Goal: Check status: Check status

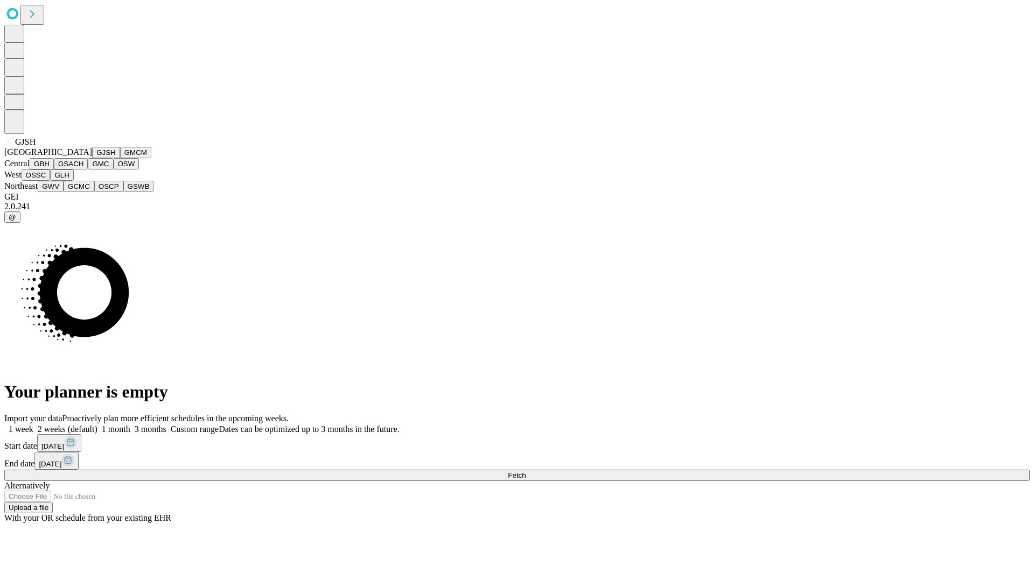
click at [92, 158] on button "GJSH" at bounding box center [106, 152] width 28 height 11
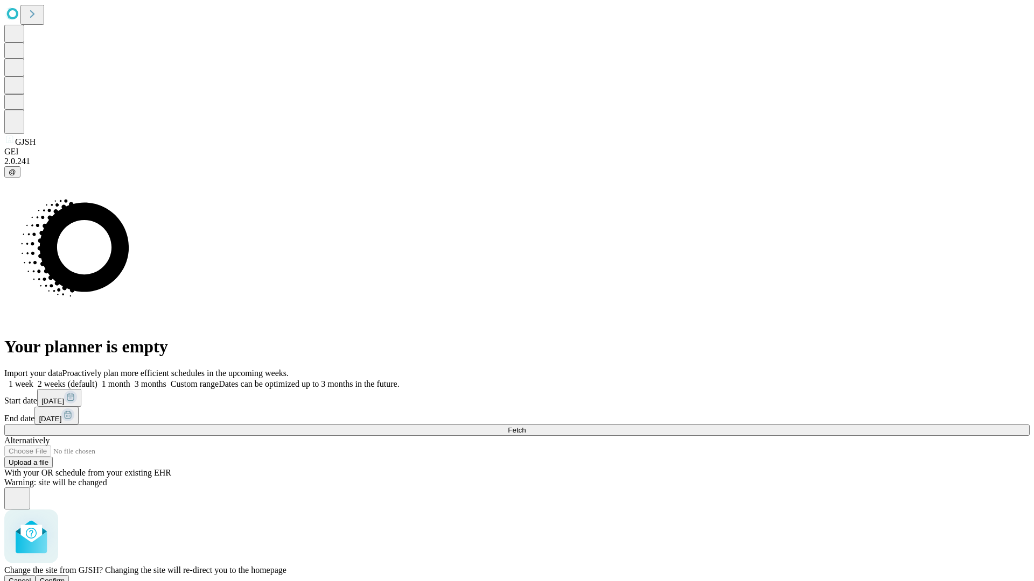
click at [65, 577] on span "Confirm" at bounding box center [52, 581] width 25 height 8
click at [33, 380] on label "1 week" at bounding box center [18, 384] width 29 height 9
click at [525, 426] on span "Fetch" at bounding box center [517, 430] width 18 height 8
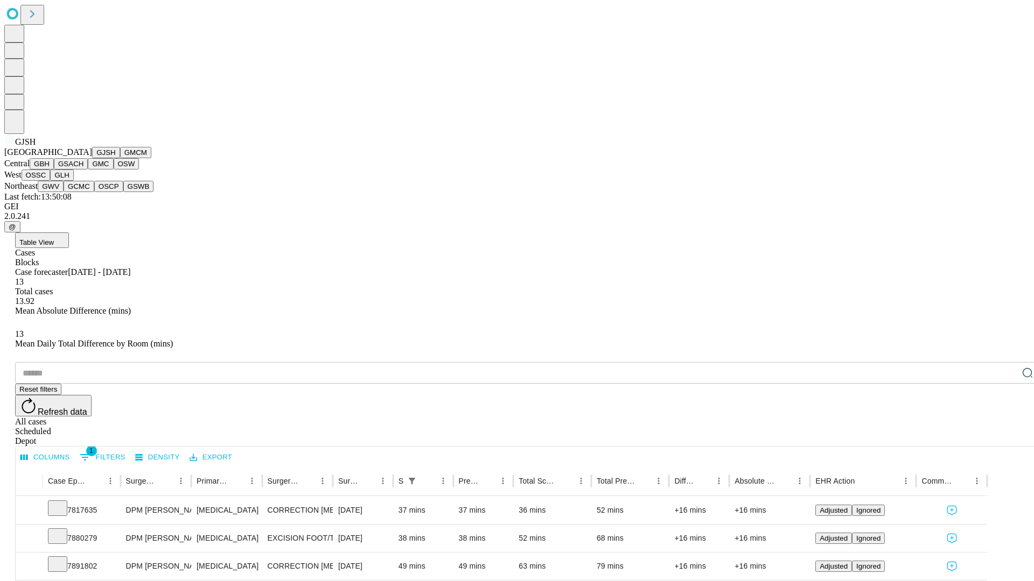
click at [120, 158] on button "GMCM" at bounding box center [135, 152] width 31 height 11
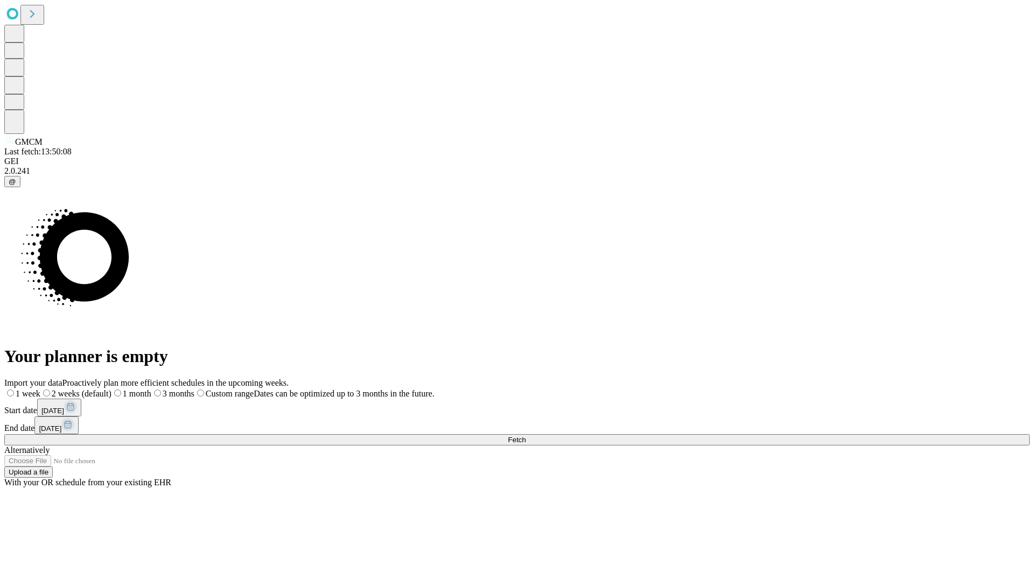
click at [40, 389] on label "1 week" at bounding box center [22, 393] width 36 height 9
click at [525, 436] on span "Fetch" at bounding box center [517, 440] width 18 height 8
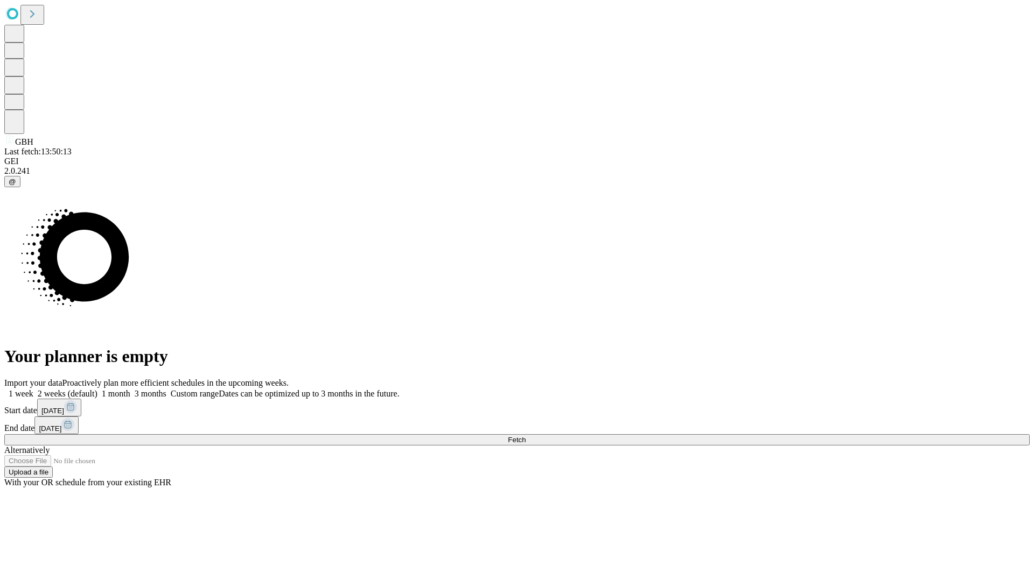
click at [33, 389] on label "1 week" at bounding box center [18, 393] width 29 height 9
click at [525, 436] on span "Fetch" at bounding box center [517, 440] width 18 height 8
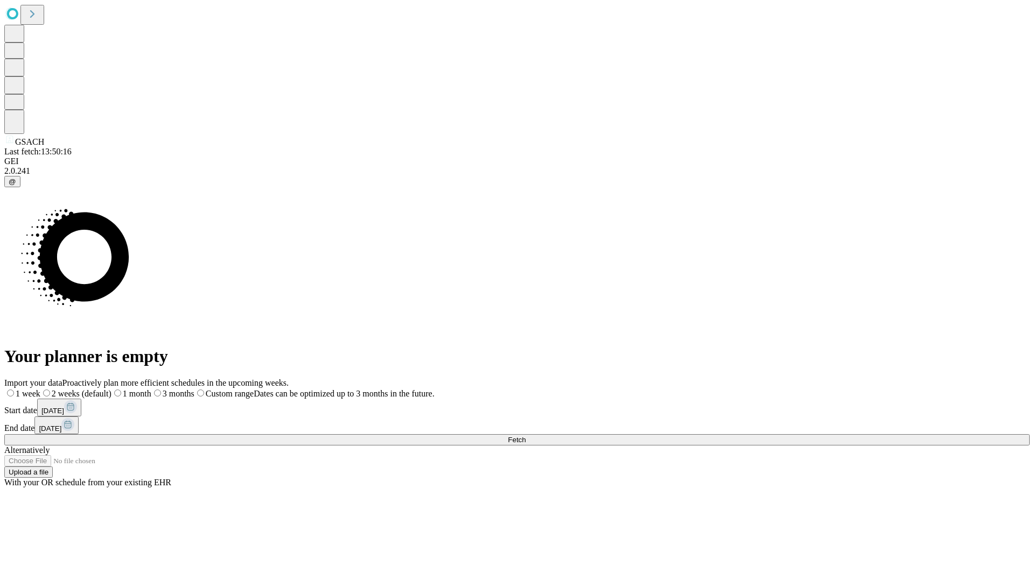
click at [40, 389] on label "1 week" at bounding box center [22, 393] width 36 height 9
click at [525, 436] on span "Fetch" at bounding box center [517, 440] width 18 height 8
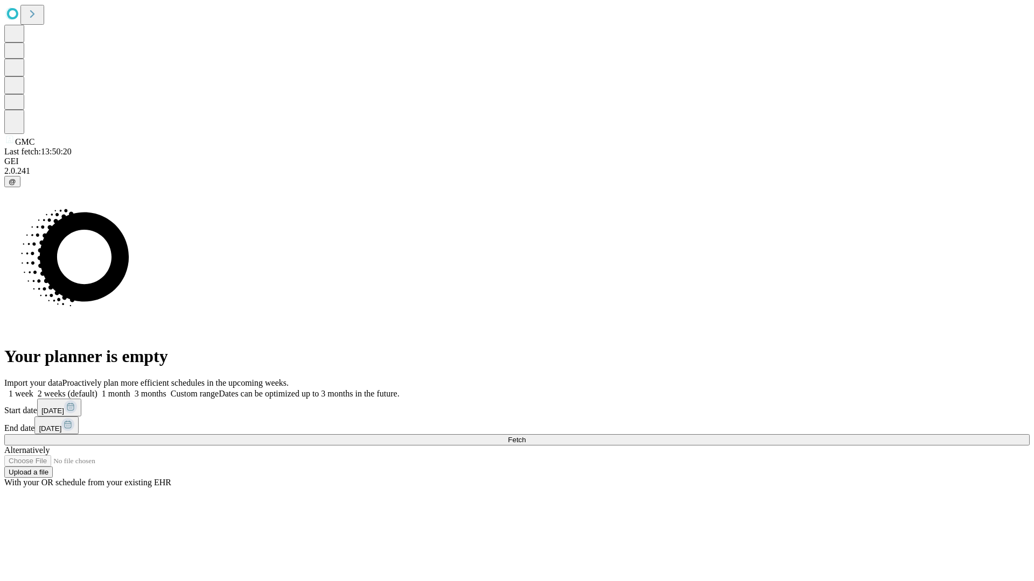
click at [33, 389] on label "1 week" at bounding box center [18, 393] width 29 height 9
click at [525, 436] on span "Fetch" at bounding box center [517, 440] width 18 height 8
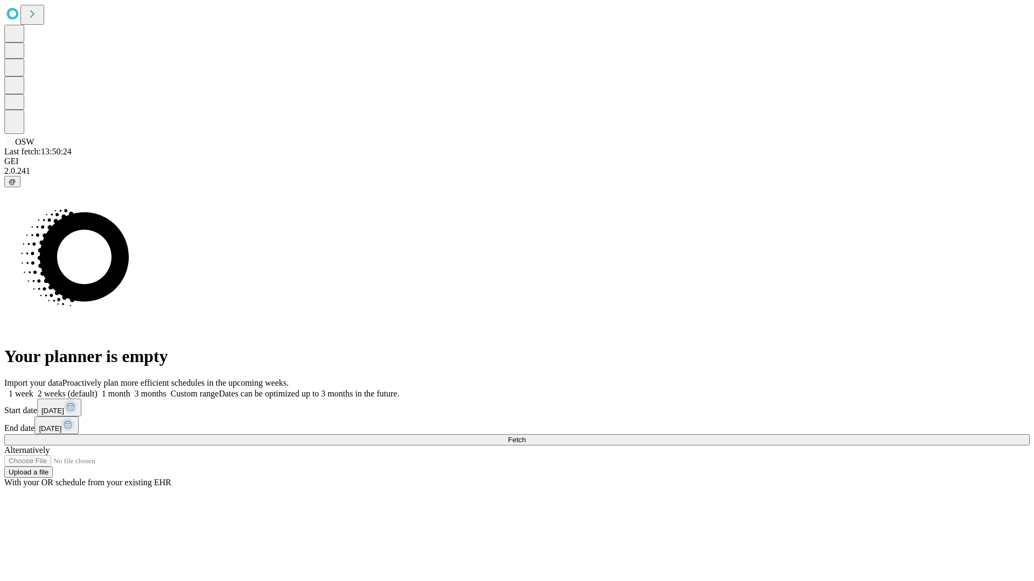
click at [33, 389] on label "1 week" at bounding box center [18, 393] width 29 height 9
click at [525, 436] on span "Fetch" at bounding box center [517, 440] width 18 height 8
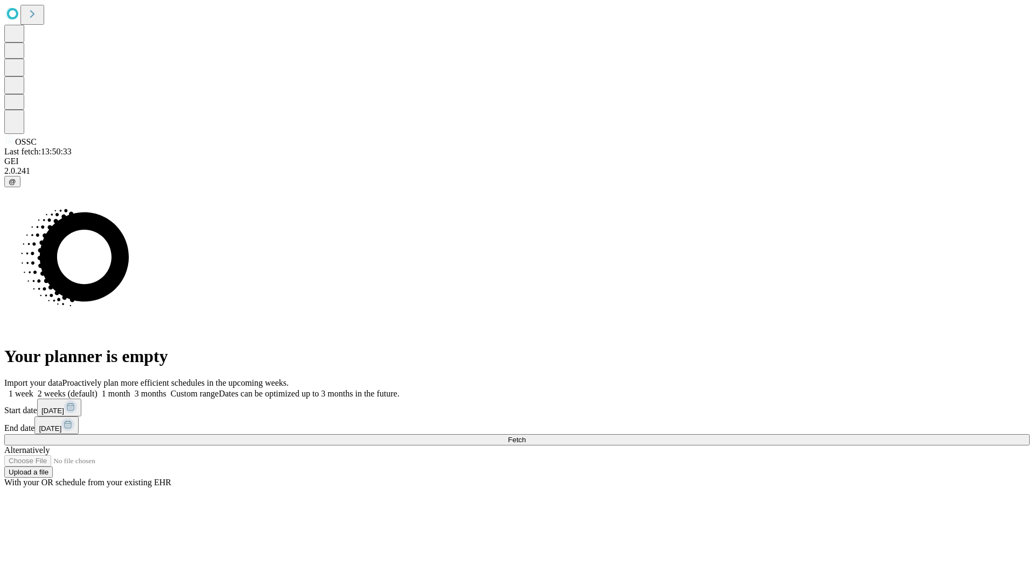
click at [33, 389] on label "1 week" at bounding box center [18, 393] width 29 height 9
click at [525, 436] on span "Fetch" at bounding box center [517, 440] width 18 height 8
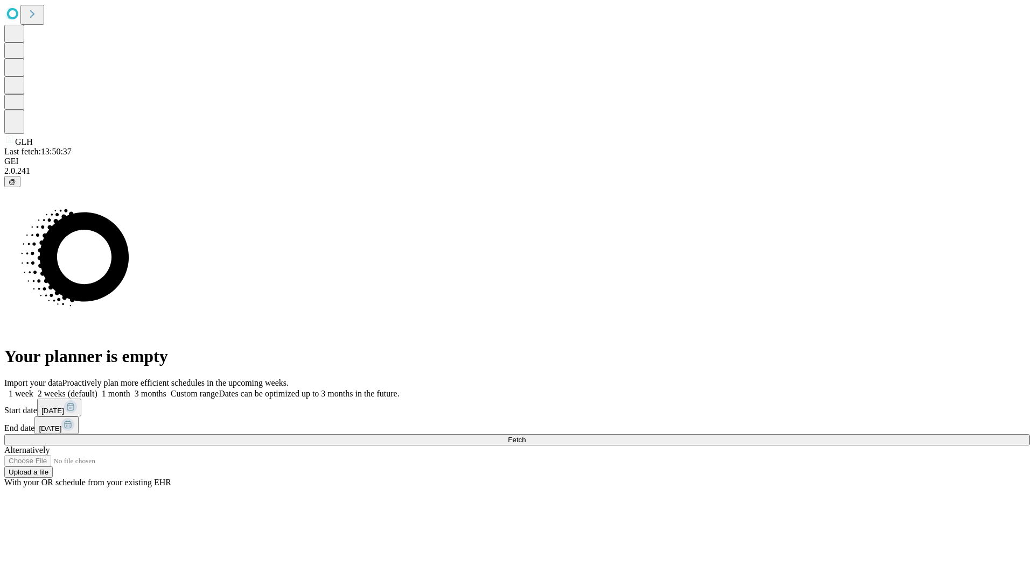
click at [33, 389] on label "1 week" at bounding box center [18, 393] width 29 height 9
click at [525, 436] on span "Fetch" at bounding box center [517, 440] width 18 height 8
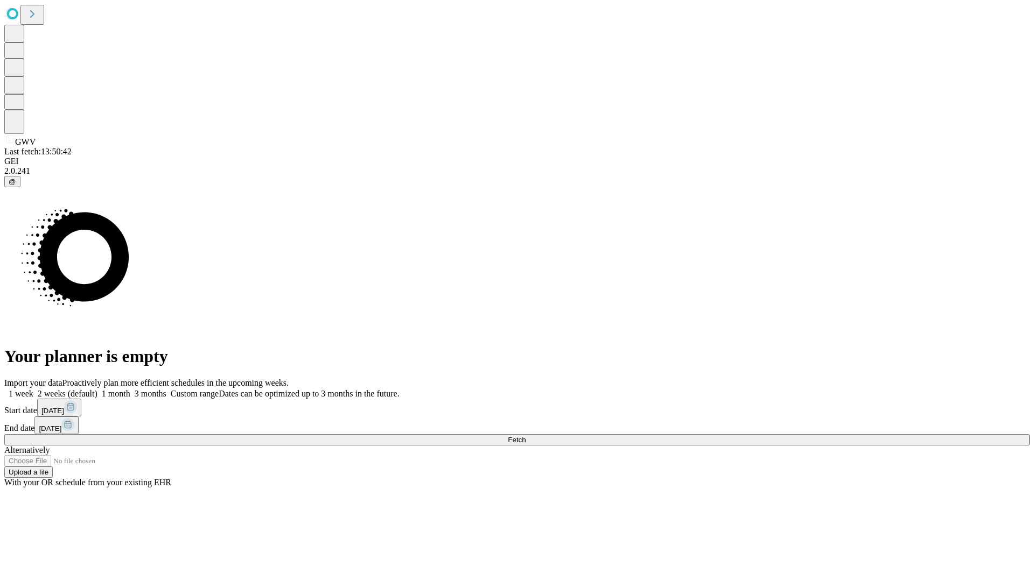
click at [33, 389] on label "1 week" at bounding box center [18, 393] width 29 height 9
click at [525, 436] on span "Fetch" at bounding box center [517, 440] width 18 height 8
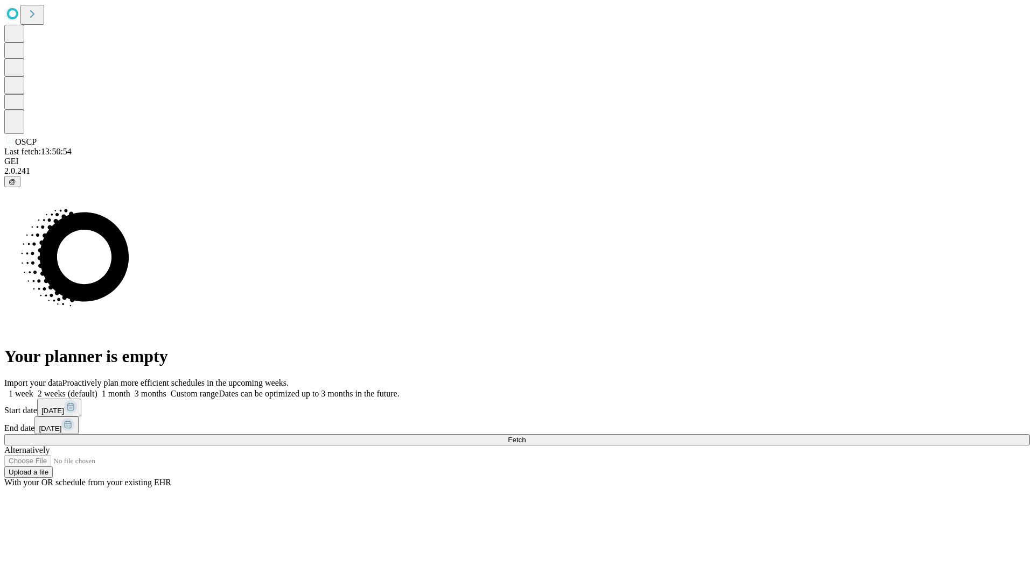
click at [33, 389] on label "1 week" at bounding box center [18, 393] width 29 height 9
click at [525, 436] on span "Fetch" at bounding box center [517, 440] width 18 height 8
